Goal: Transaction & Acquisition: Purchase product/service

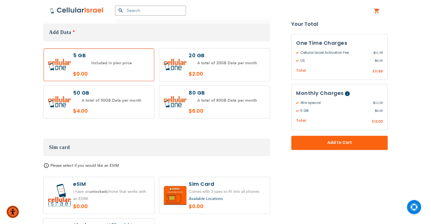
scroll to position [680, 0]
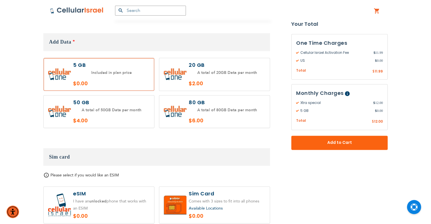
drag, startPoint x: 141, startPoint y: 107, endPoint x: 160, endPoint y: 107, distance: 19.0
click at [141, 107] on label at bounding box center [99, 111] width 111 height 33
radio input "true"
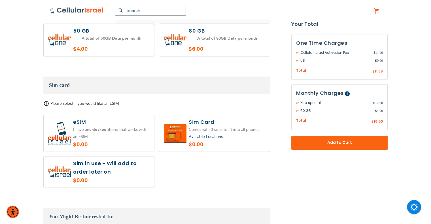
scroll to position [765, 0]
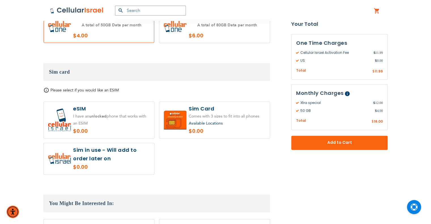
click at [97, 153] on label at bounding box center [99, 158] width 111 height 31
radio input "true"
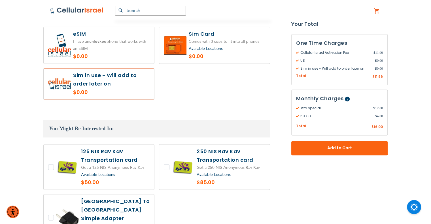
scroll to position [907, 0]
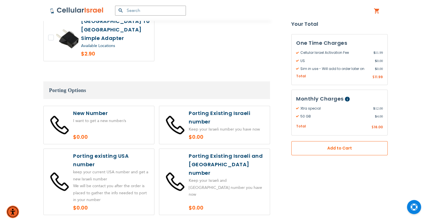
click at [338, 147] on span "Add to Cart" at bounding box center [339, 148] width 59 height 6
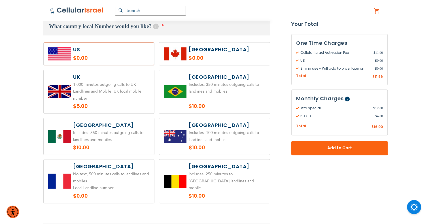
scroll to position [455, 0]
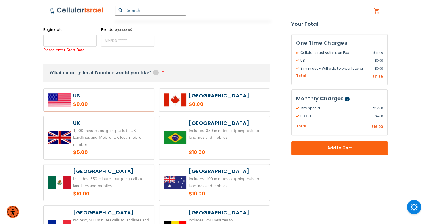
click at [77, 37] on input "name" at bounding box center [69, 41] width 53 height 12
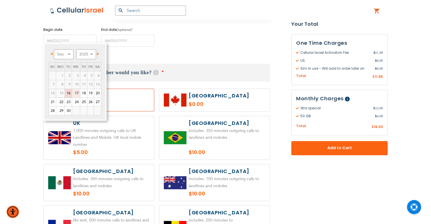
drag, startPoint x: 75, startPoint y: 92, endPoint x: 210, endPoint y: 109, distance: 136.0
click at [75, 92] on link "17" at bounding box center [76, 93] width 8 height 9
type input "[DATE]"
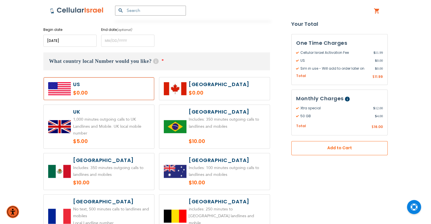
click at [321, 144] on button "Add to Cart" at bounding box center [339, 148] width 96 height 14
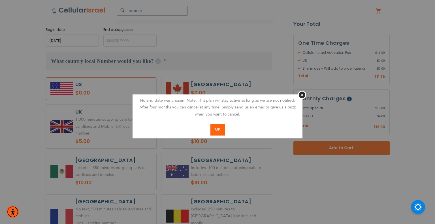
click at [222, 129] on button "OK" at bounding box center [218, 130] width 14 height 12
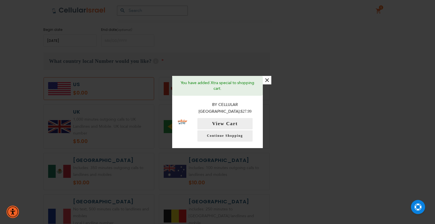
drag, startPoint x: 268, startPoint y: 87, endPoint x: 272, endPoint y: 88, distance: 4.6
click at [267, 84] on button "×" at bounding box center [267, 80] width 9 height 9
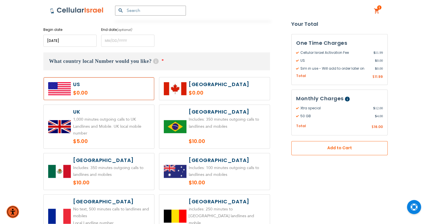
click at [345, 149] on span "Add to Cart" at bounding box center [339, 148] width 59 height 6
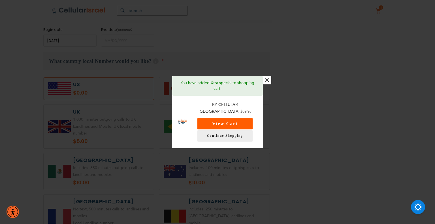
click at [235, 118] on button "View Cart" at bounding box center [224, 123] width 55 height 11
